Goal: Navigation & Orientation: Find specific page/section

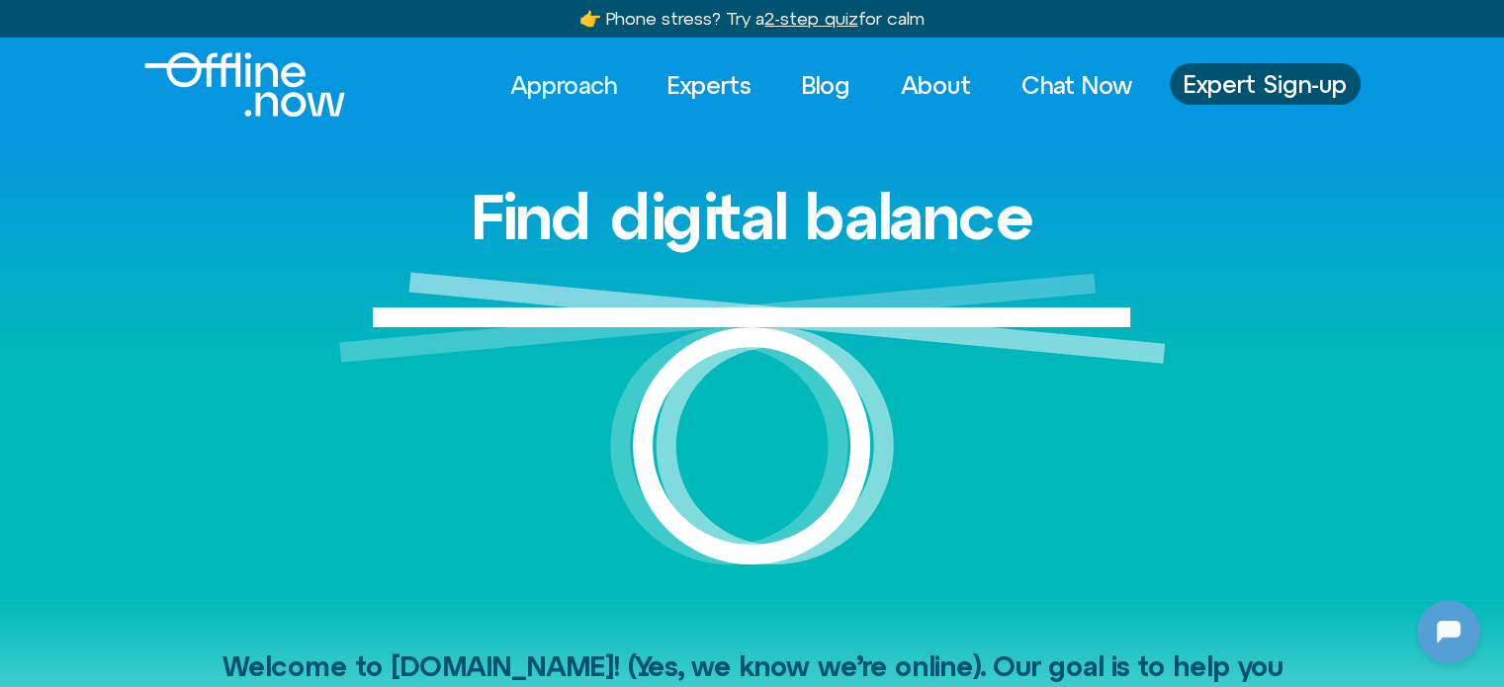
click at [569, 86] on link "Approach" at bounding box center [563, 85] width 142 height 44
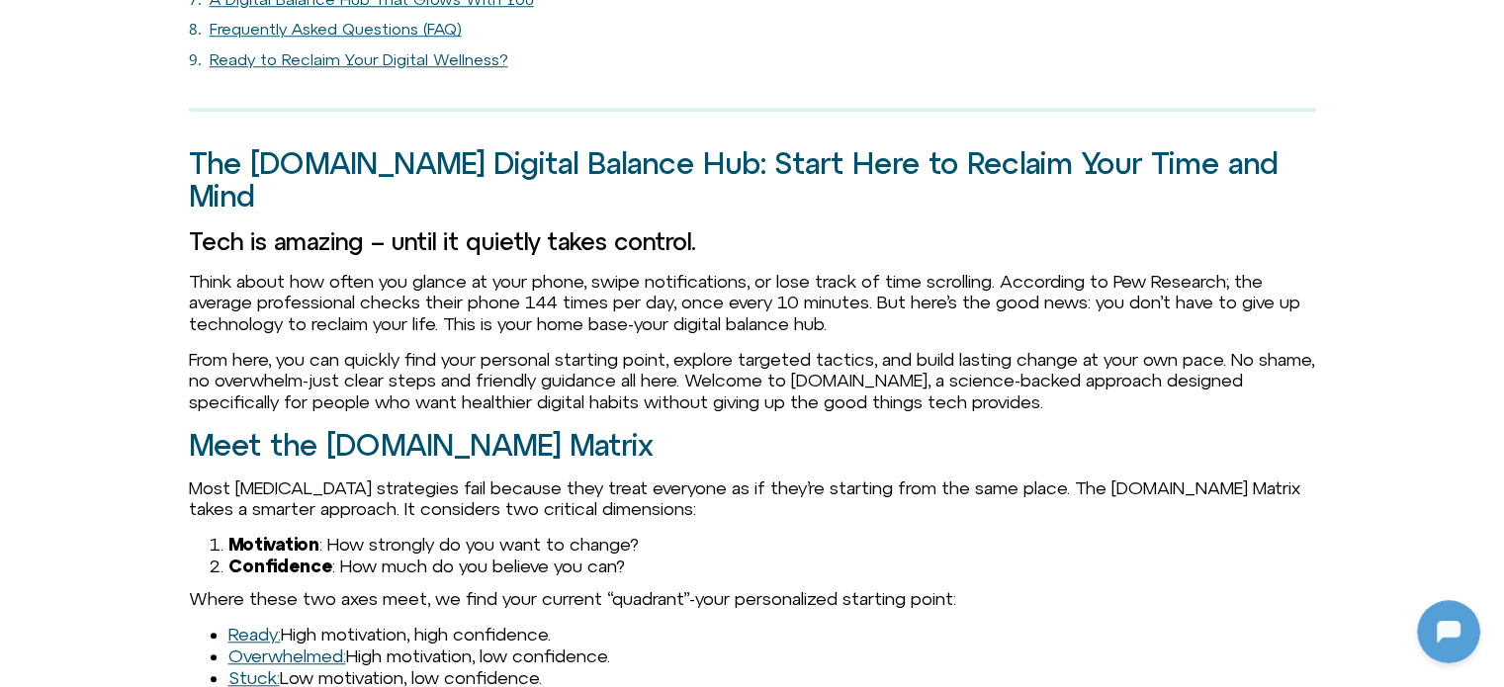
scroll to position [1681, 0]
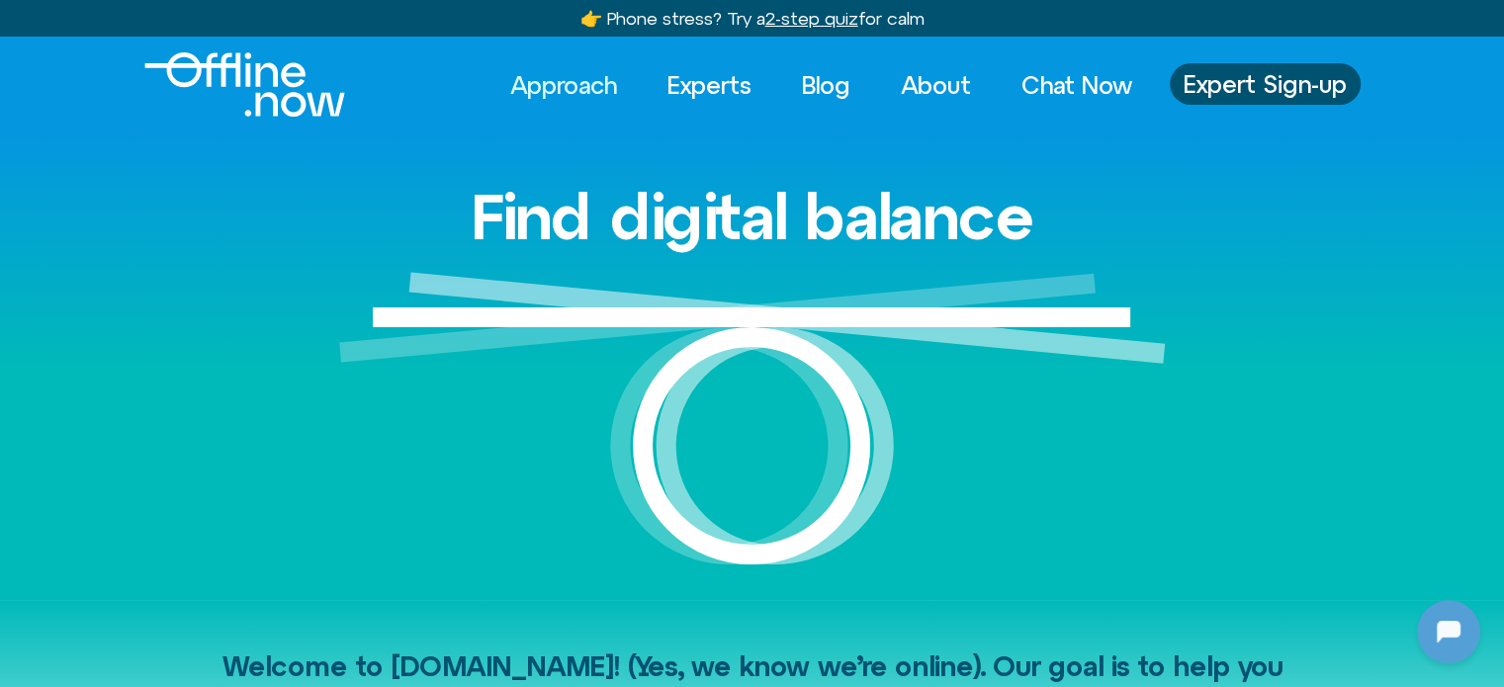
click at [587, 91] on link "Approach" at bounding box center [563, 85] width 142 height 44
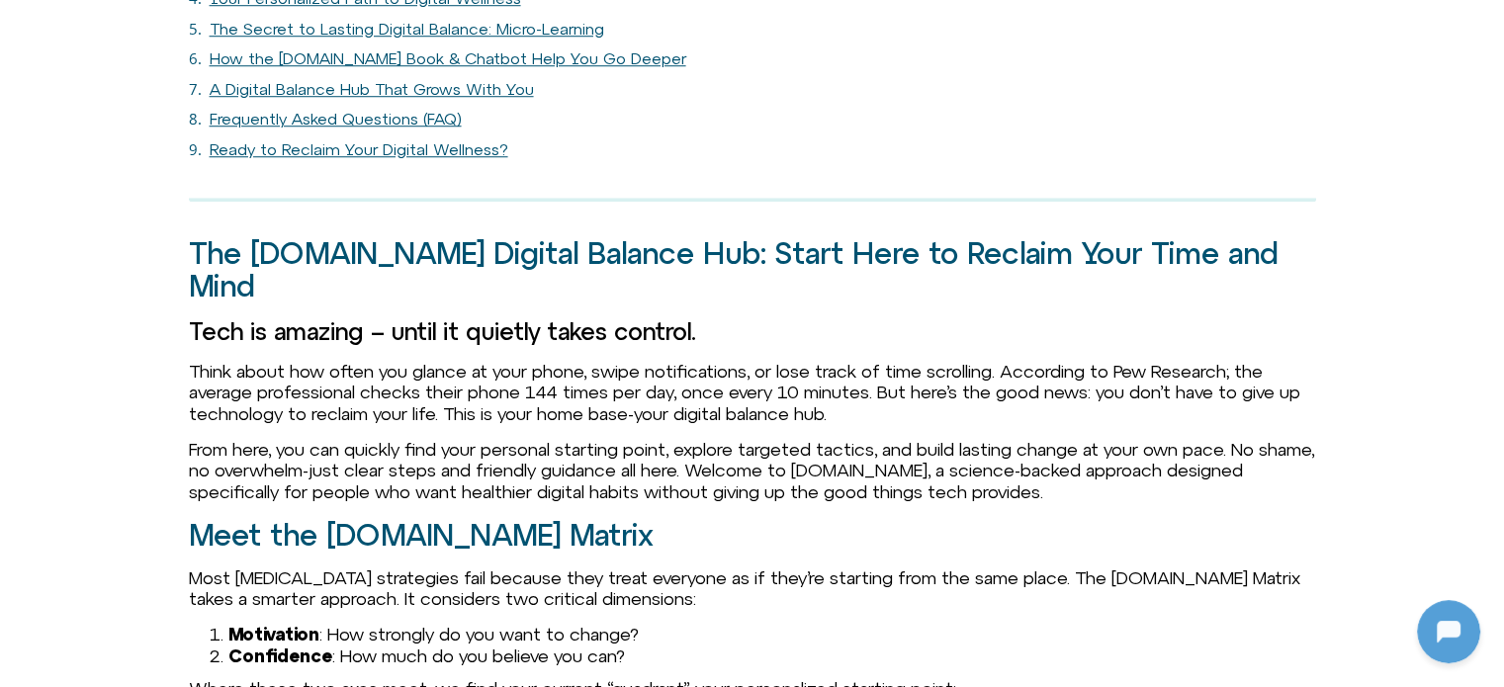
scroll to position [1879, 0]
